Goal: Check status: Check status

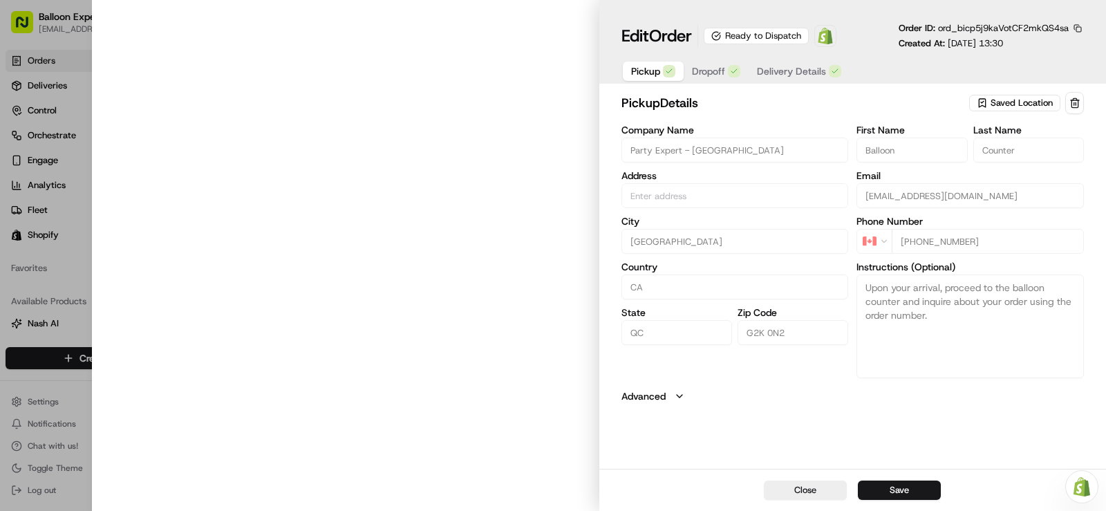
type input "[STREET_ADDRESS][PERSON_NAME]"
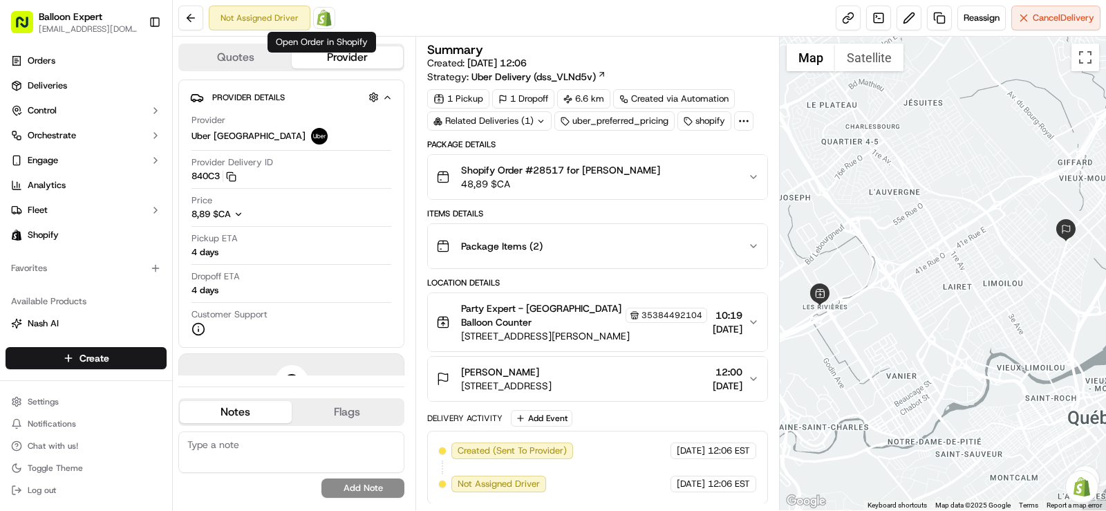
click at [323, 26] on body "Balloon Expert [EMAIL_ADDRESS][DOMAIN_NAME] Toggle Sidebar Orders Deliveries Co…" at bounding box center [553, 255] width 1106 height 511
click at [330, 21] on span at bounding box center [324, 18] width 28 height 28
